Goal: Task Accomplishment & Management: Use online tool/utility

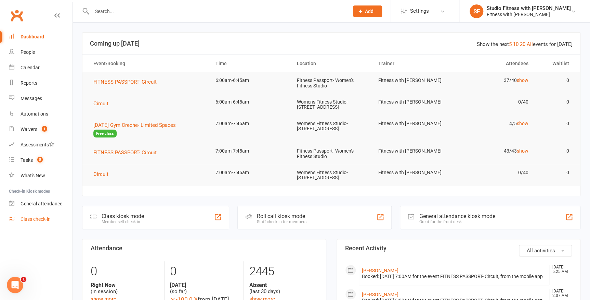
click at [32, 218] on div "Class check-in" at bounding box center [36, 218] width 30 height 5
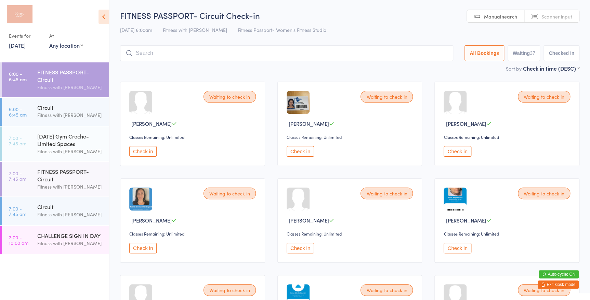
click at [72, 46] on select "Any location Women's Fitness Studio- [STREET_ADDRESS], [GEOGRAPHIC_DATA] Fitnes…" at bounding box center [66, 45] width 34 height 8
select select "0"
click at [49, 41] on select "Any location Women's Fitness Studio- 14 Madden Street, Aitkenvale Fitness Passp…" at bounding box center [66, 45] width 34 height 8
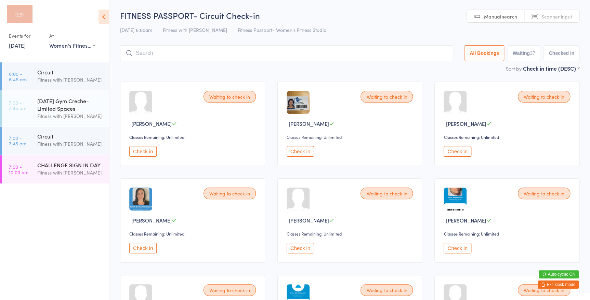
click at [548, 12] on link "Scanner input" at bounding box center [552, 16] width 55 height 13
click at [219, 51] on input "search" at bounding box center [286, 53] width 333 height 16
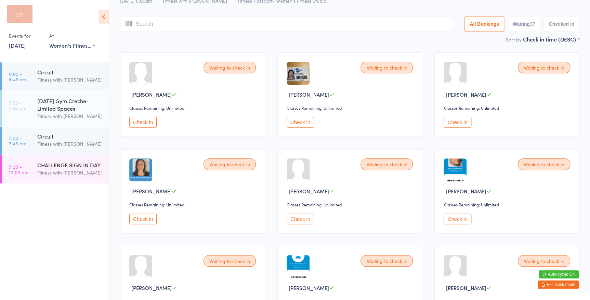
scroll to position [45, 0]
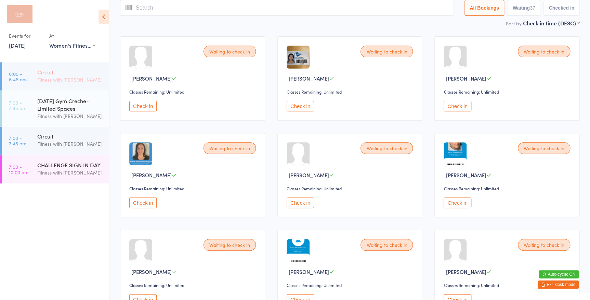
click at [66, 76] on div "Fitness with [PERSON_NAME]" at bounding box center [70, 80] width 66 height 8
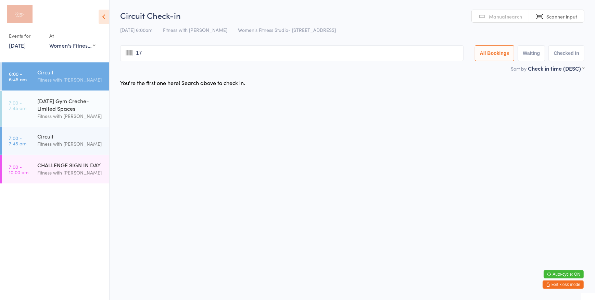
type input "177"
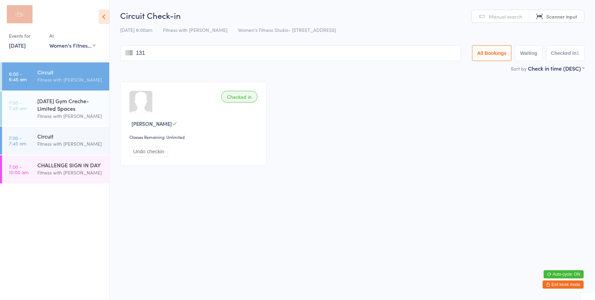
type input "1311"
type input "937"
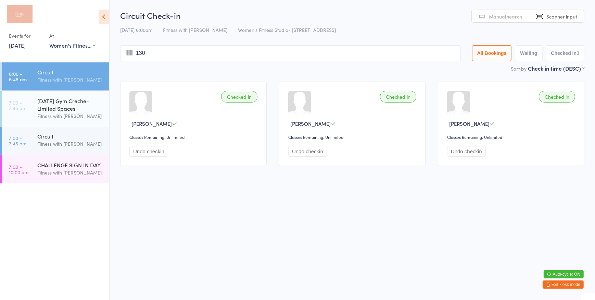
type input "1307"
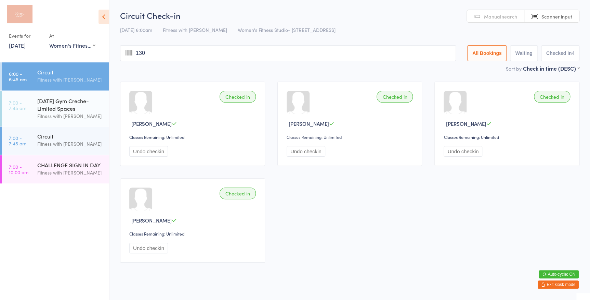
type input "1306"
type input "1180"
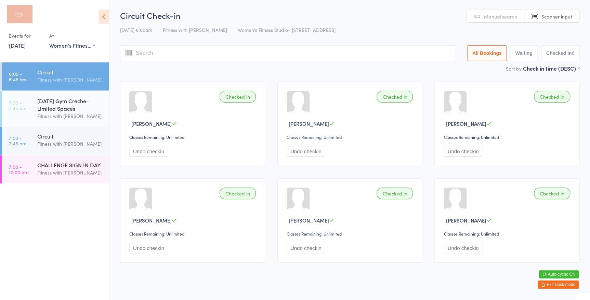
click at [498, 20] on span "Manual search" at bounding box center [500, 16] width 33 height 7
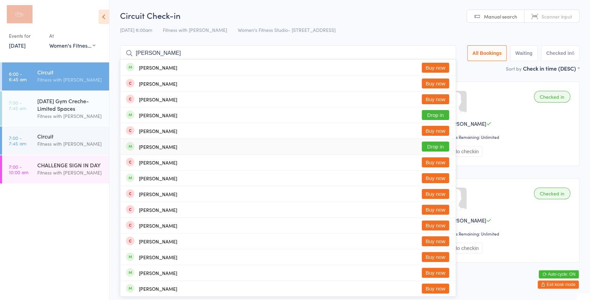
type input "laura ma"
click at [433, 148] on button "Drop in" at bounding box center [435, 146] width 27 height 10
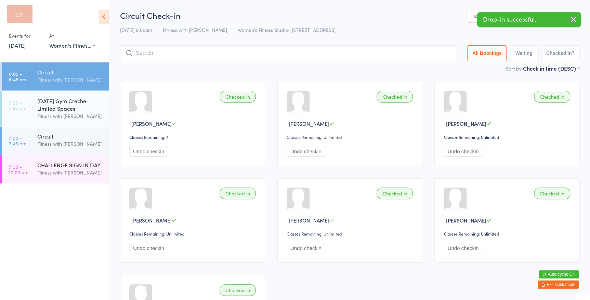
click at [564, 10] on link "Scanner input" at bounding box center [552, 16] width 55 height 13
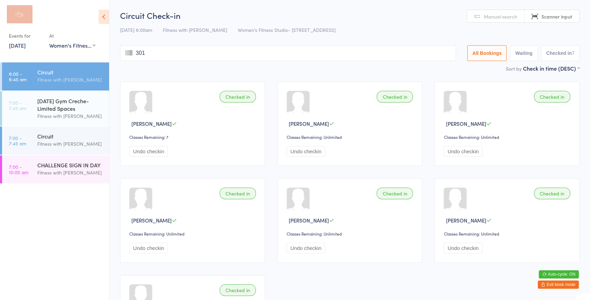
type input "3017"
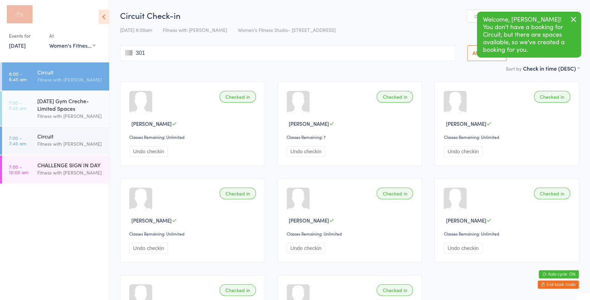
type input "3017"
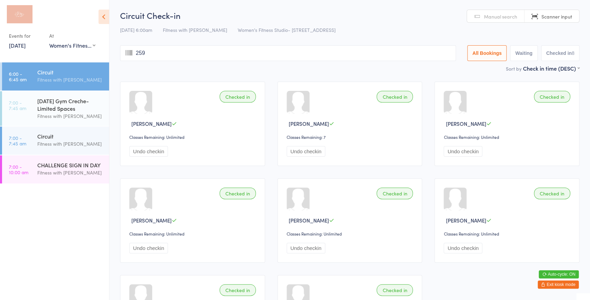
type input "2594"
type input "2530"
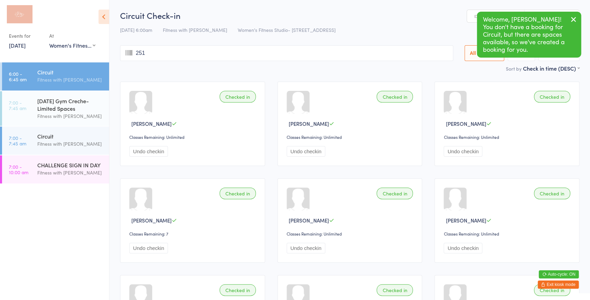
type input "2511"
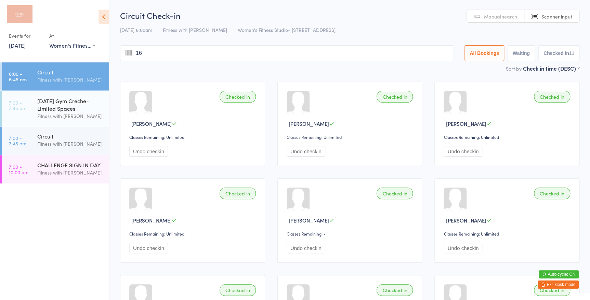
type input "162"
type input "3042"
click at [165, 46] on input "search" at bounding box center [286, 53] width 333 height 16
click at [557, 20] on link "Scanner input" at bounding box center [552, 16] width 55 height 13
click at [399, 54] on input "search" at bounding box center [286, 53] width 333 height 16
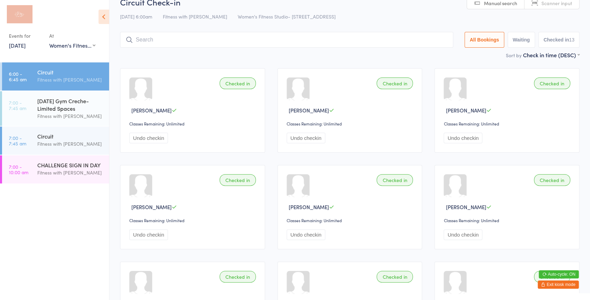
scroll to position [40, 0]
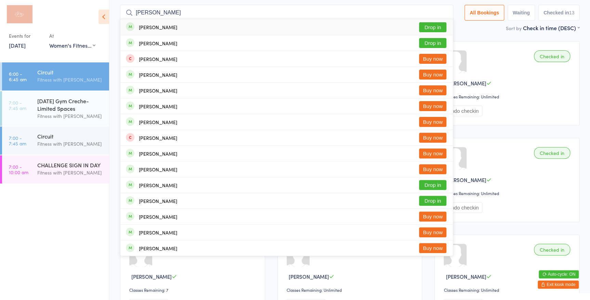
type input "jessica dyer"
click at [443, 29] on button "Drop in" at bounding box center [432, 27] width 27 height 10
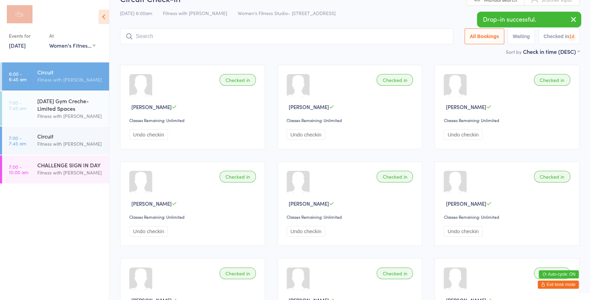
scroll to position [0, 0]
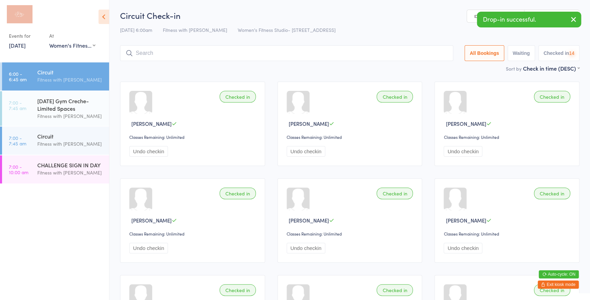
click at [424, 59] on input "search" at bounding box center [286, 53] width 333 height 16
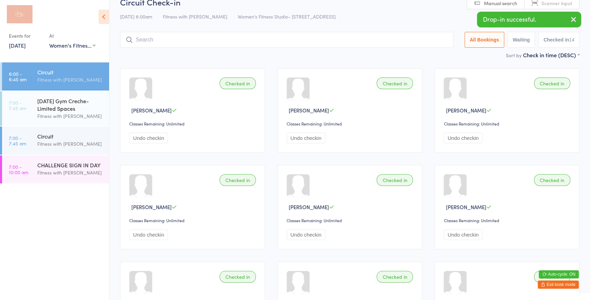
scroll to position [45, 0]
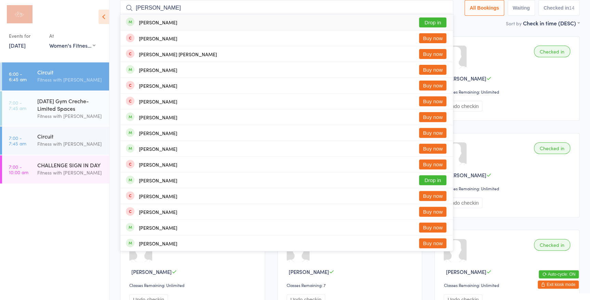
type input "brody he"
click at [438, 23] on button "Drop in" at bounding box center [432, 22] width 27 height 10
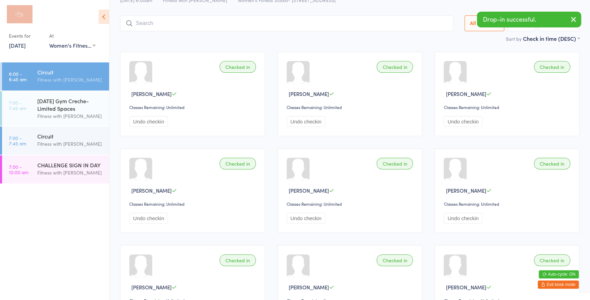
scroll to position [14, 0]
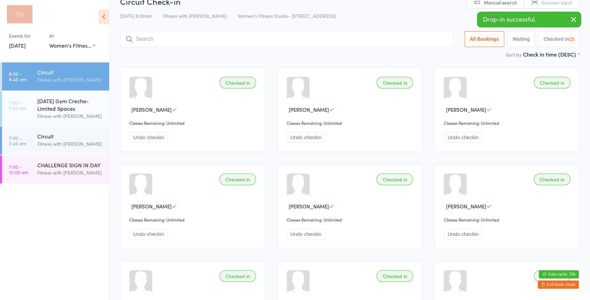
click at [478, 1] on link "Manual search" at bounding box center [496, 2] width 58 height 13
click at [411, 44] on input "search" at bounding box center [286, 39] width 333 height 16
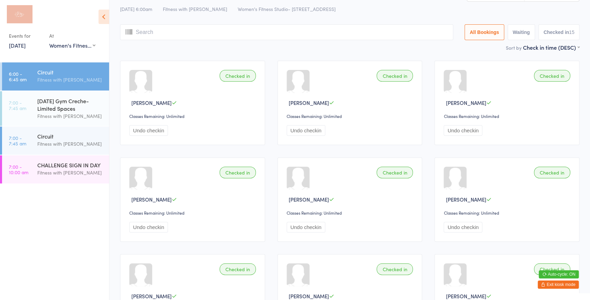
scroll to position [0, 0]
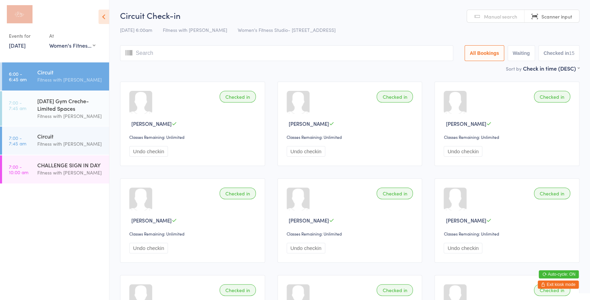
click at [506, 19] on span "Manual search" at bounding box center [500, 16] width 33 height 7
click at [191, 57] on input "search" at bounding box center [286, 53] width 333 height 16
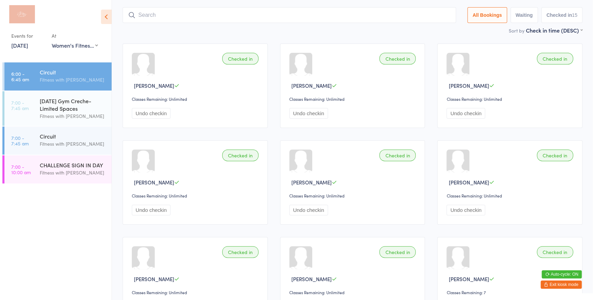
scroll to position [45, 0]
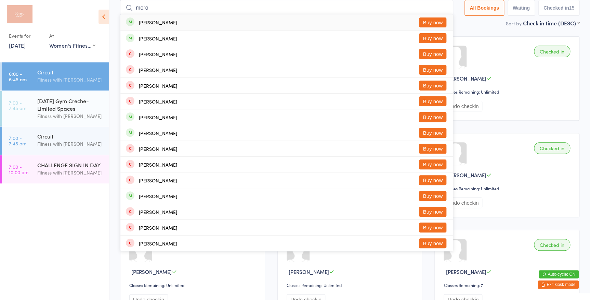
type input "moro"
click at [432, 22] on button "Buy now" at bounding box center [432, 22] width 27 height 10
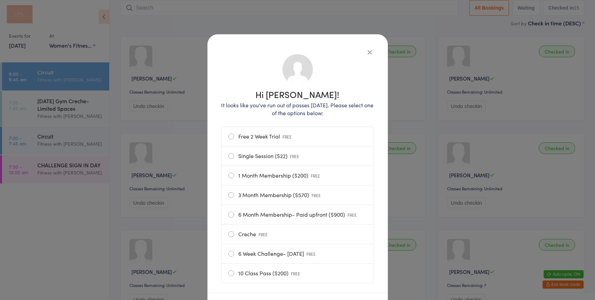
click at [263, 157] on label "Single Session ($22) FREE" at bounding box center [297, 155] width 139 height 19
click at [0, 0] on input "Single Session ($22) FREE" at bounding box center [0, 0] width 0 height 0
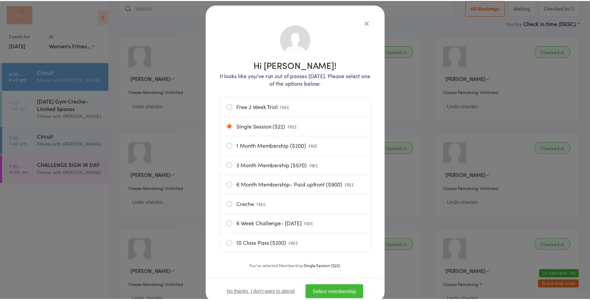
scroll to position [52, 0]
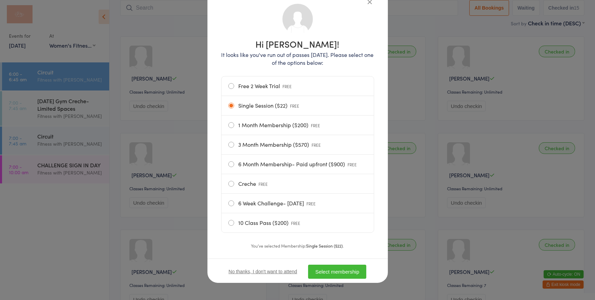
click at [352, 276] on button "Select membership" at bounding box center [337, 271] width 58 height 14
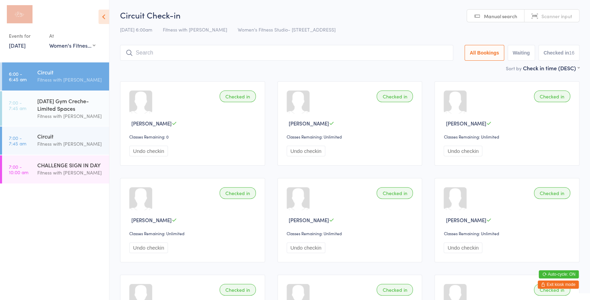
scroll to position [0, 0]
click at [148, 45] on input "search" at bounding box center [286, 53] width 333 height 16
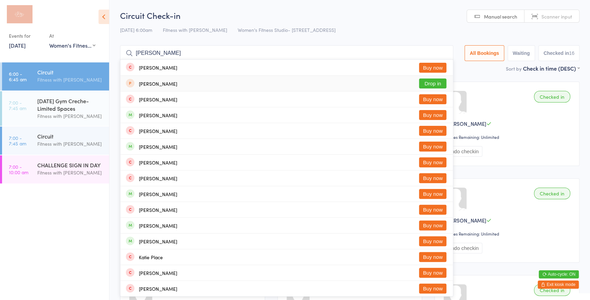
type input "kathie"
drag, startPoint x: 203, startPoint y: 86, endPoint x: 276, endPoint y: 86, distance: 72.2
click at [203, 86] on div "Kathie Marattil Drop in" at bounding box center [286, 83] width 333 height 15
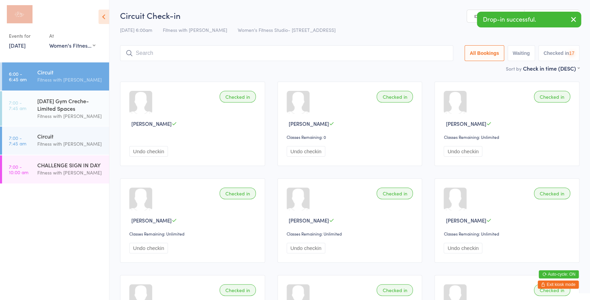
click at [472, 14] on link "Manual search" at bounding box center [496, 16] width 58 height 13
click at [382, 52] on input "search" at bounding box center [286, 53] width 333 height 16
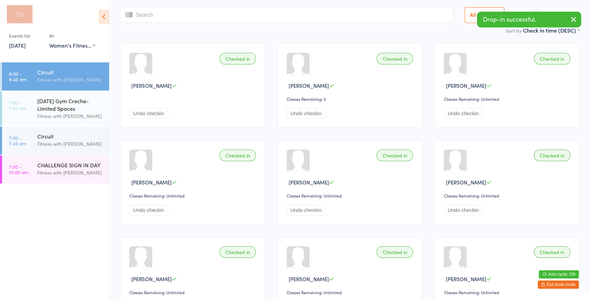
scroll to position [45, 0]
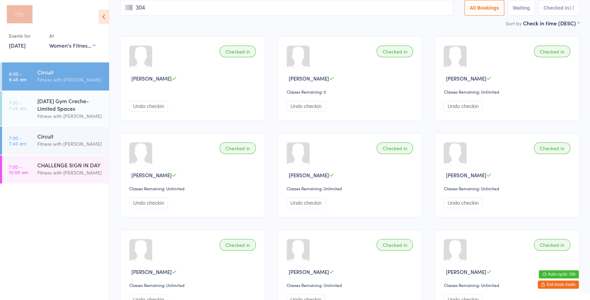
type input "3046"
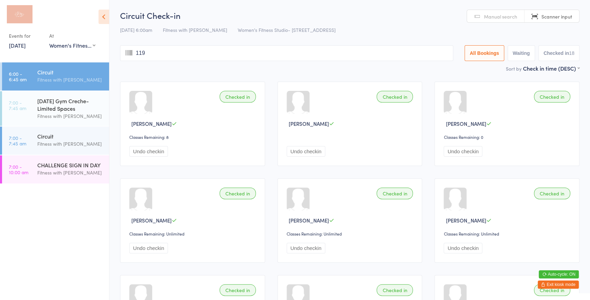
type input "1191"
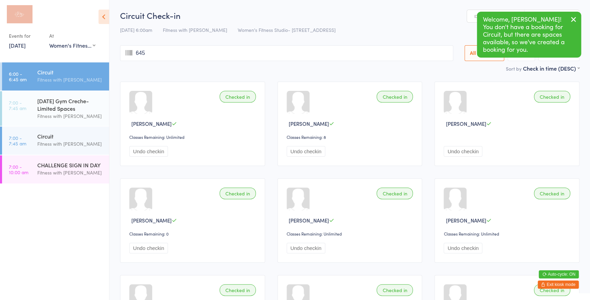
type input "6459"
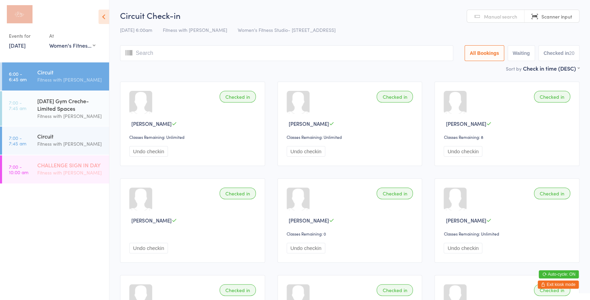
click at [33, 182] on link "7:00 - 10:00 am CHALLENGE SIGN IN DAY Fitness with Zoe" at bounding box center [55, 169] width 107 height 28
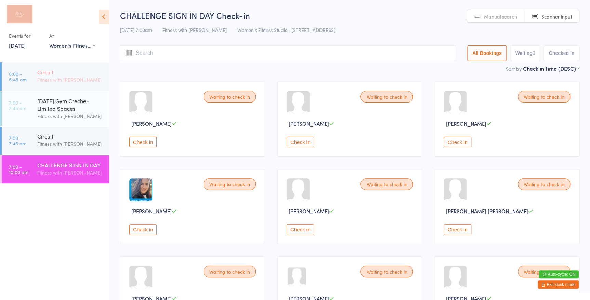
click at [62, 79] on div "Fitness with [PERSON_NAME]" at bounding box center [70, 80] width 66 height 8
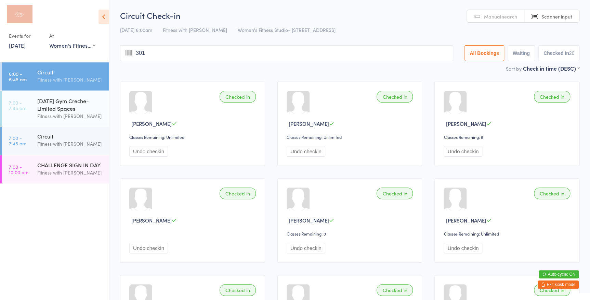
type input "3015"
click at [60, 144] on div "Fitness with [PERSON_NAME]" at bounding box center [70, 144] width 66 height 8
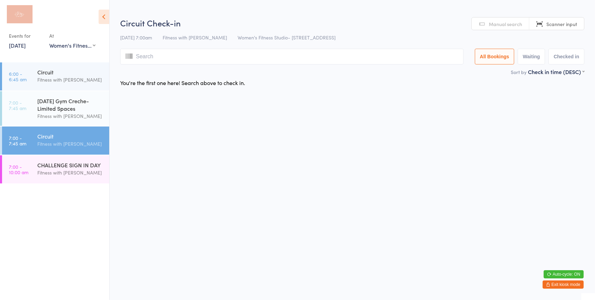
click at [565, 22] on span "Scanner input" at bounding box center [561, 24] width 31 height 7
